Goal: Register for event/course

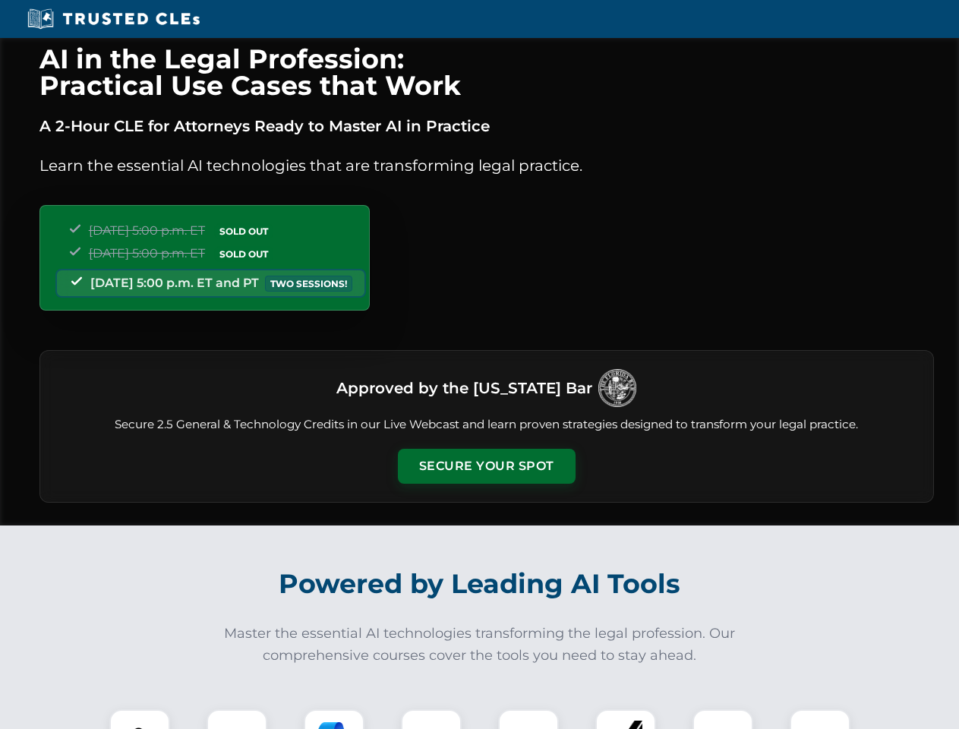
click at [486, 466] on button "Secure Your Spot" at bounding box center [487, 466] width 178 height 35
click at [140, 719] on img at bounding box center [140, 740] width 44 height 44
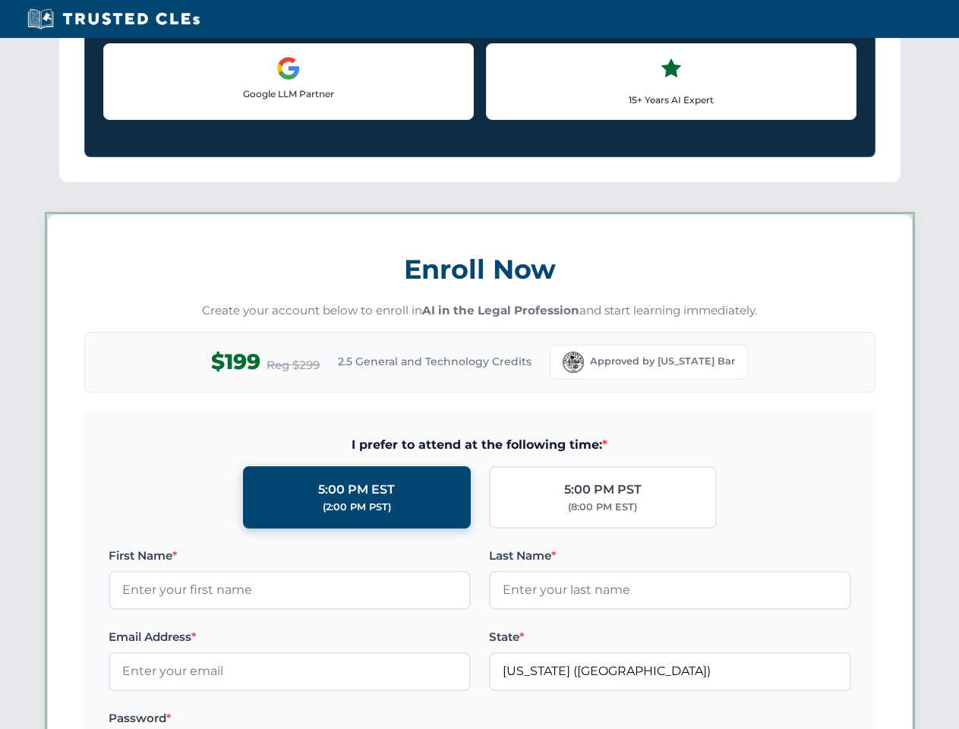
click at [334, 719] on label "Password *" at bounding box center [290, 718] width 362 height 18
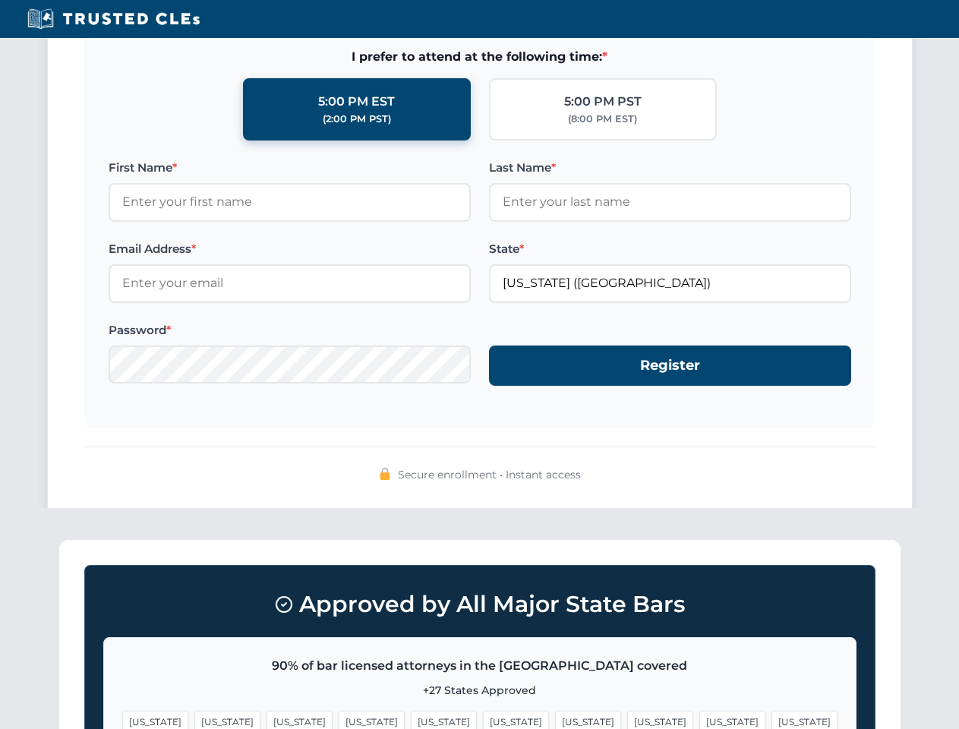
click at [700, 719] on span "[US_STATE]" at bounding box center [733, 722] width 66 height 22
